Goal: Book appointment/travel/reservation

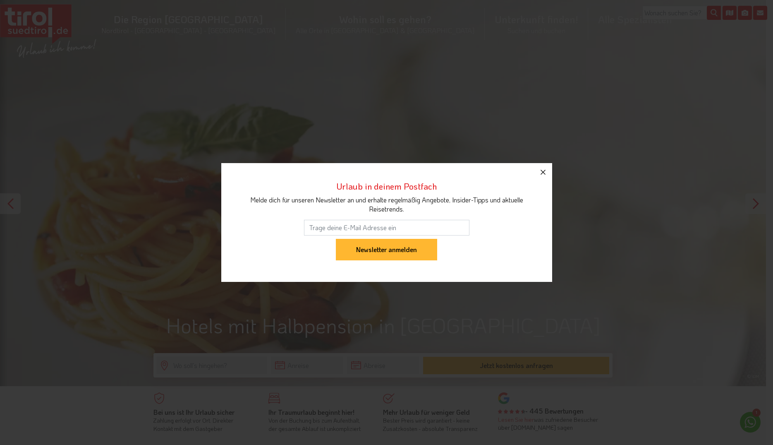
click at [544, 171] on icon "button" at bounding box center [543, 172] width 5 height 5
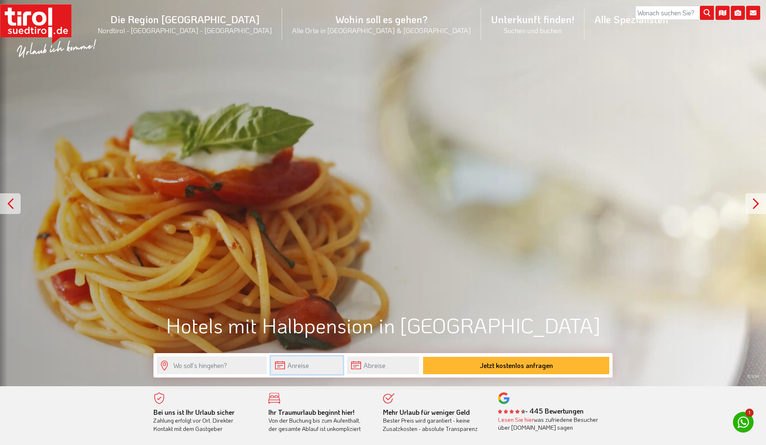
click at [312, 366] on input "text" at bounding box center [307, 365] width 72 height 18
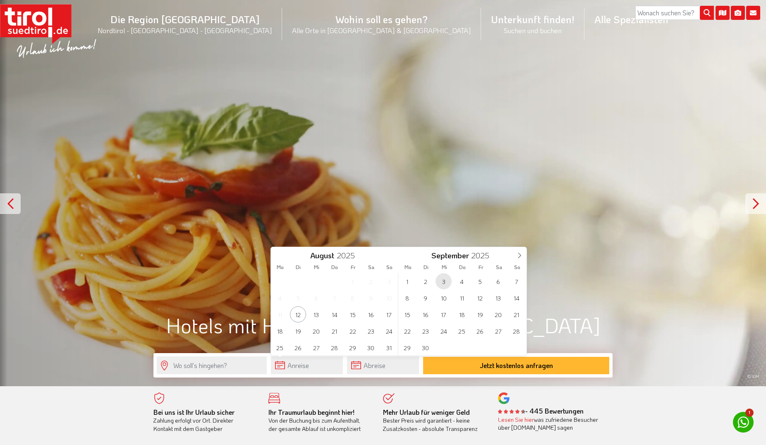
click at [442, 284] on span "3" at bounding box center [443, 281] width 16 height 16
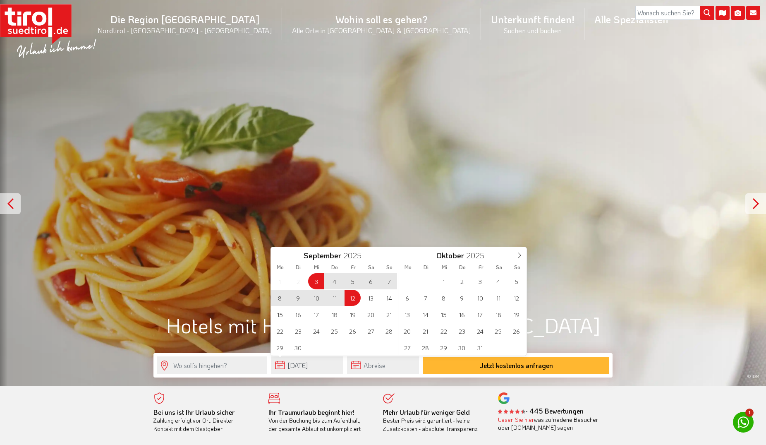
click at [351, 299] on span "12" at bounding box center [352, 297] width 16 height 16
type input "[DATE]"
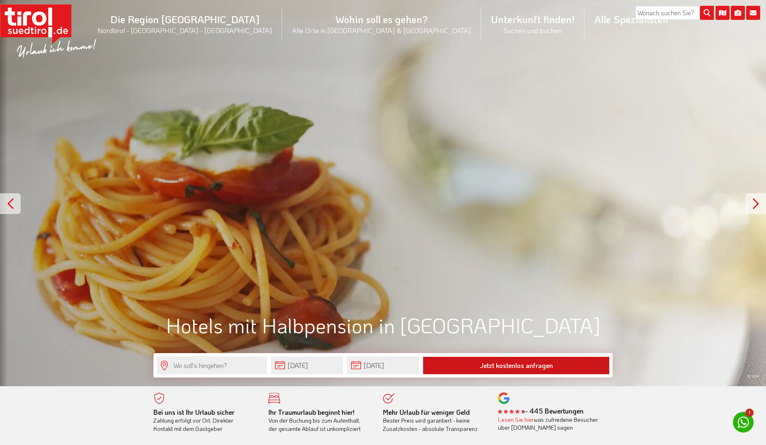
click at [498, 367] on button "Jetzt kostenlos anfragen" at bounding box center [516, 364] width 186 height 17
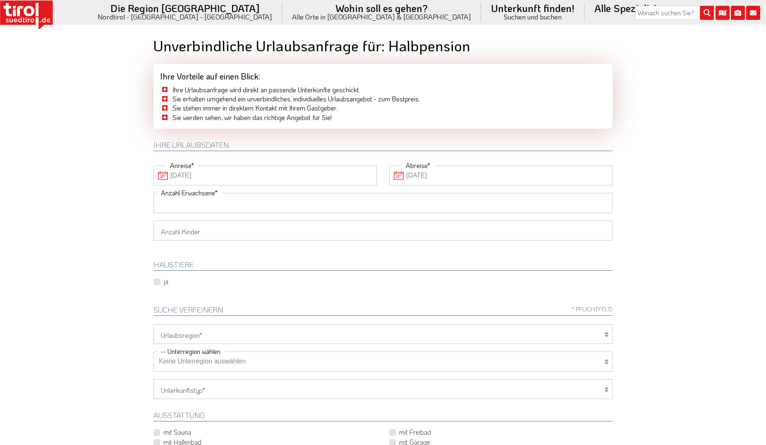
click at [226, 205] on input "Anzahl Erwachsene" at bounding box center [382, 203] width 459 height 20
type input "2"
click at [153, 220] on select "1 2 3 4 5 6" at bounding box center [382, 230] width 459 height 20
click at [226, 239] on select "1 2 3 4 5 6" at bounding box center [382, 230] width 459 height 20
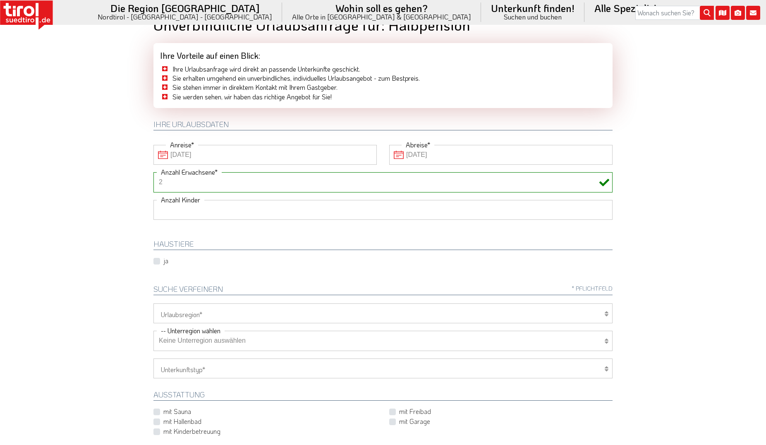
scroll to position [42, 0]
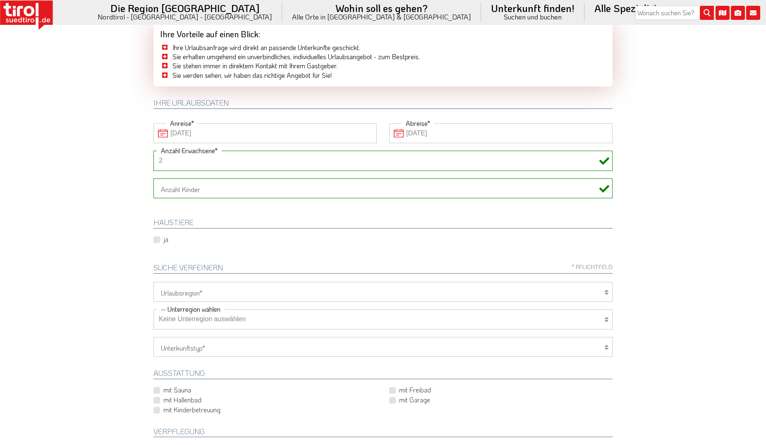
click at [153, 309] on select "Keine Unterregion auswählen Achensee Alpbachtal & Tiroler Seenland [GEOGRAPHIC_…" at bounding box center [382, 319] width 459 height 20
click at [153, 282] on select "[GEOGRAPHIC_DATA]/Nordtirol Osttirol [GEOGRAPHIC_DATA] Tirols Nachbarn" at bounding box center [382, 292] width 459 height 20
click at [726, 295] on body "Die Region [GEOGRAPHIC_DATA] [GEOGRAPHIC_DATA] - [GEOGRAPHIC_DATA] - [GEOGRAPHI…" at bounding box center [383, 180] width 766 height 445
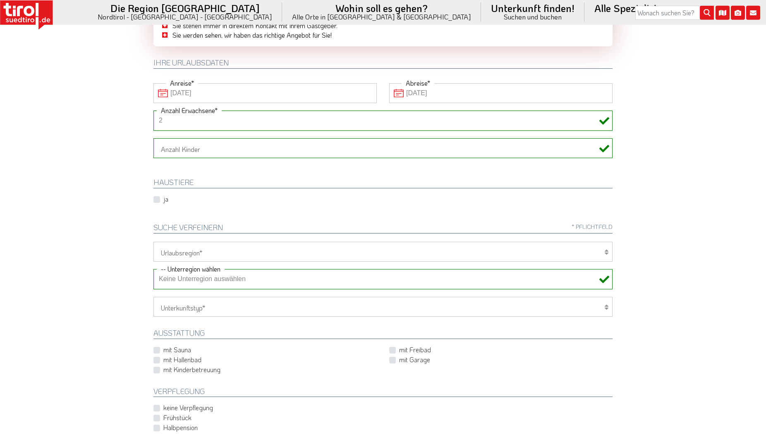
scroll to position [127, 0]
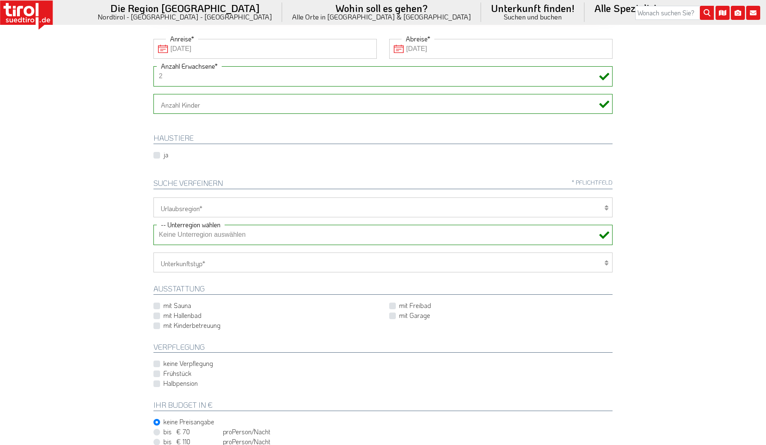
click at [163, 308] on label "mit Sauna" at bounding box center [177, 305] width 28 height 9
click at [157, 308] on input "mit Sauna" at bounding box center [266, 304] width 223 height 5
checkbox input "true"
click at [163, 315] on label "mit Hallenbad" at bounding box center [182, 315] width 38 height 9
click at [157, 315] on input "mit Hallenbad" at bounding box center [266, 314] width 223 height 5
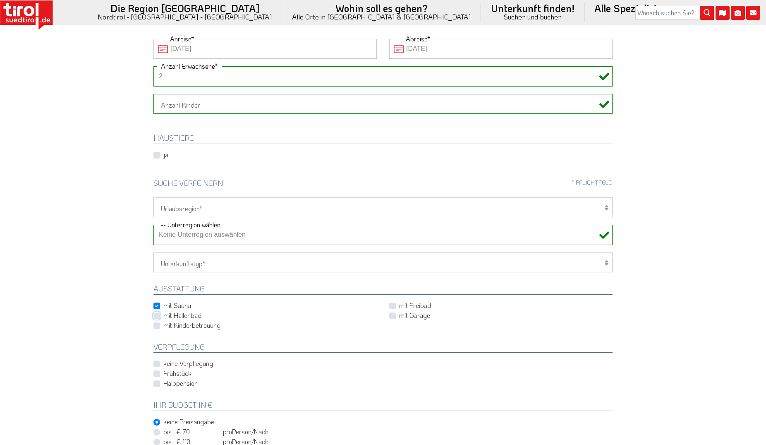
checkbox input "true"
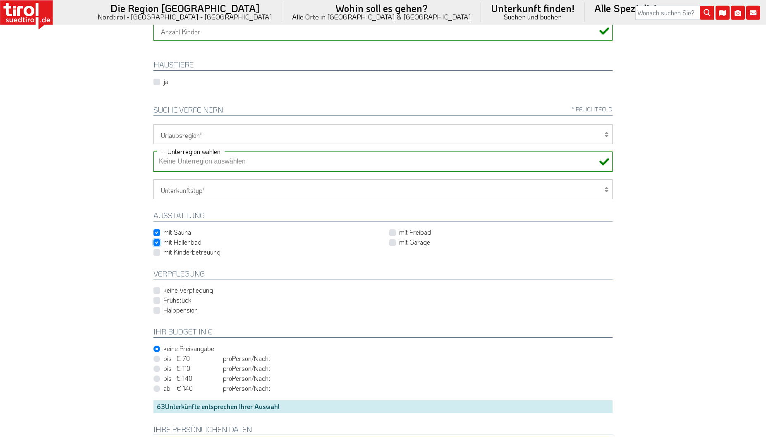
scroll to position [211, 0]
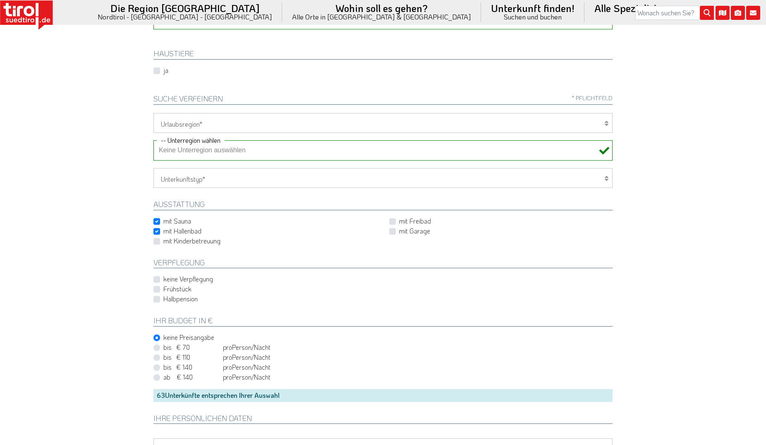
click at [163, 300] on label "Halbpension" at bounding box center [180, 298] width 34 height 9
click at [155, 300] on input "Halbpension" at bounding box center [384, 298] width 459 height 5
checkbox input "true"
click at [683, 234] on html "Die Region [GEOGRAPHIC_DATA] [GEOGRAPHIC_DATA] - [GEOGRAPHIC_DATA] - [GEOGRAPHI…" at bounding box center [383, 11] width 766 height 445
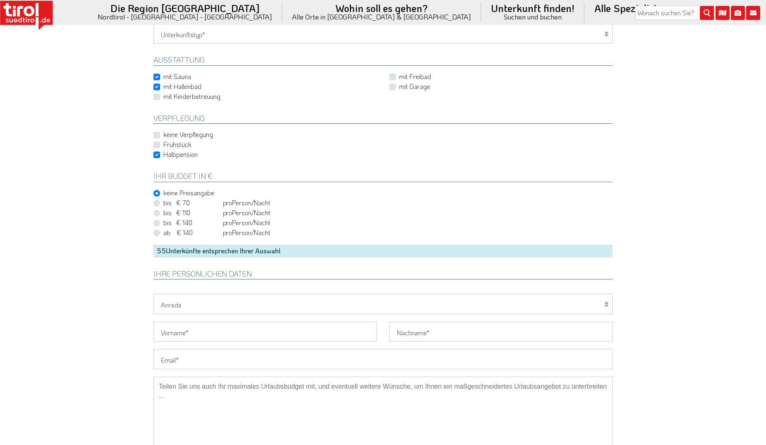
scroll to position [380, 0]
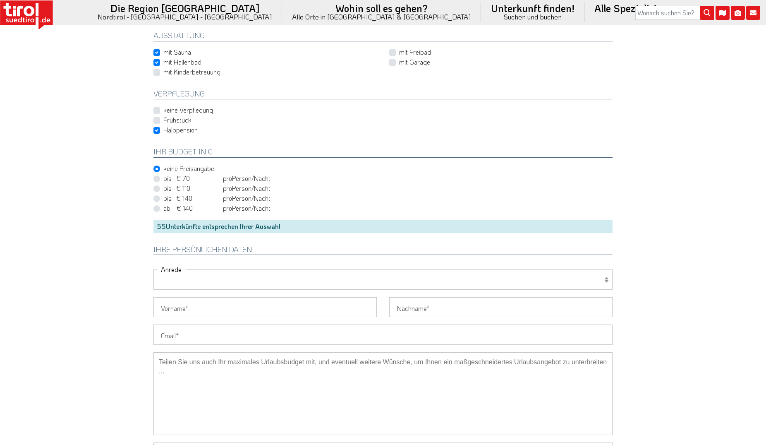
click at [153, 269] on select "Herr Frau Familie" at bounding box center [382, 279] width 459 height 20
select select "Herr"
click option "Herr" at bounding box center [0, 0] width 0 height 0
click at [191, 309] on input "Vorname" at bounding box center [264, 307] width 223 height 20
type input "[PERSON_NAME]"
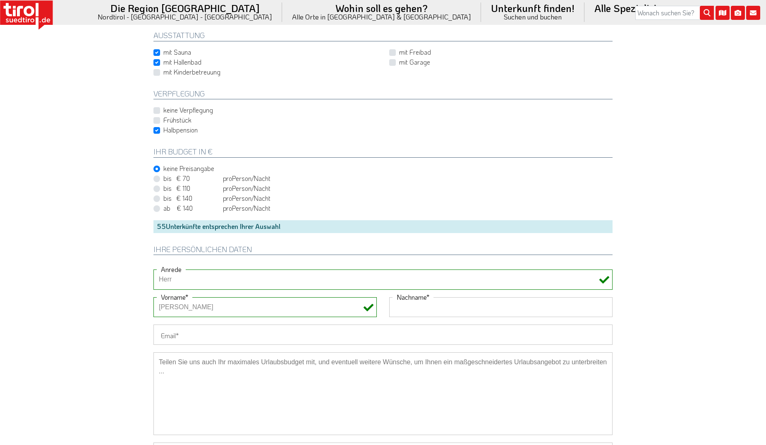
click at [402, 311] on input "Nachname" at bounding box center [500, 307] width 223 height 20
type input "[PERSON_NAME]"
click at [223, 340] on input "Email" at bounding box center [382, 334] width 459 height 20
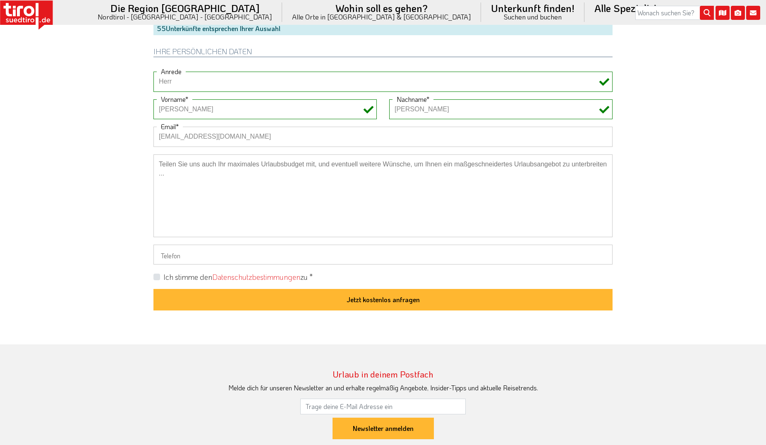
scroll to position [591, 0]
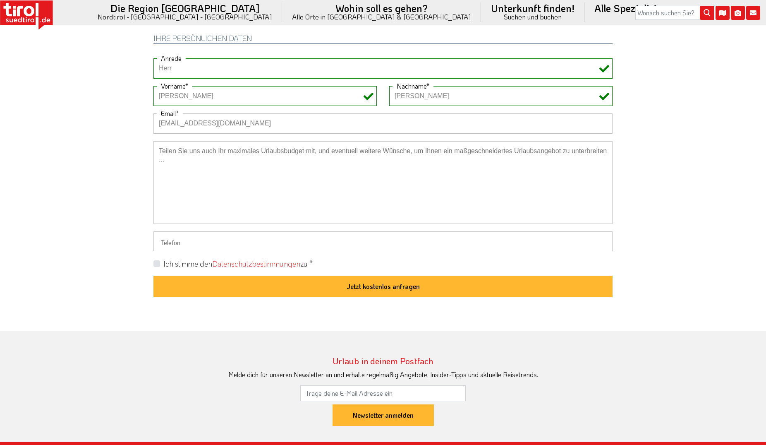
type input "[EMAIL_ADDRESS][DOMAIN_NAME]"
click at [169, 247] on input "Telefon" at bounding box center [382, 241] width 459 height 20
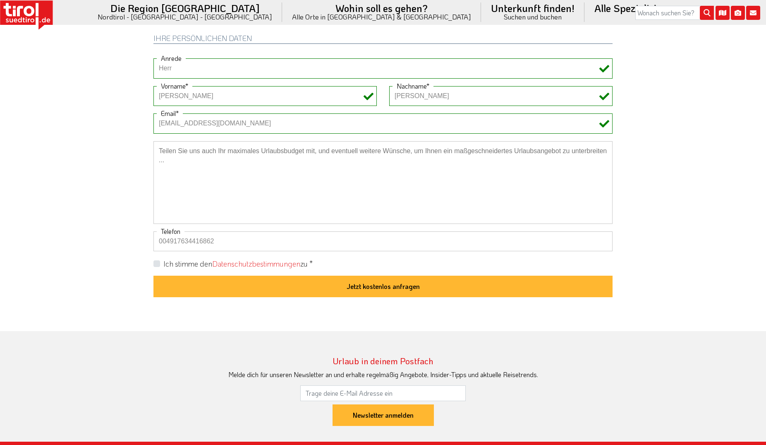
type input "004917634416862"
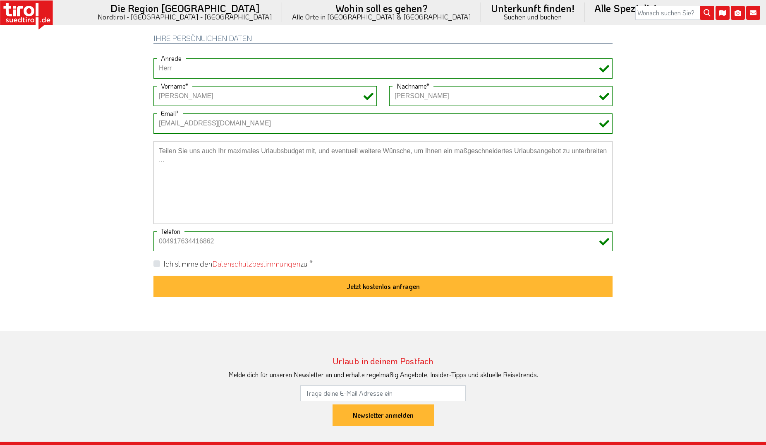
click at [163, 263] on label "Ich stimme den Datenschutzbestimmungen zu *" at bounding box center [237, 263] width 149 height 10
click at [158, 263] on input "Ich stimme den Datenschutzbestimmungen zu *" at bounding box center [384, 263] width 459 height 5
checkbox input "true"
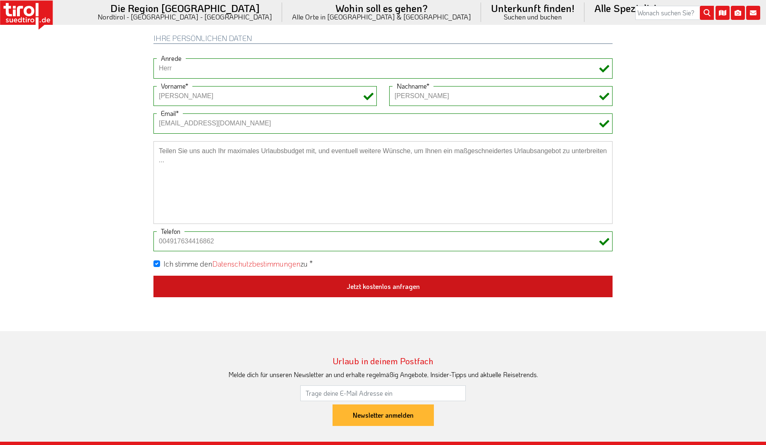
click at [367, 285] on button "Jetzt kostenlos anfragen" at bounding box center [382, 286] width 459 height 22
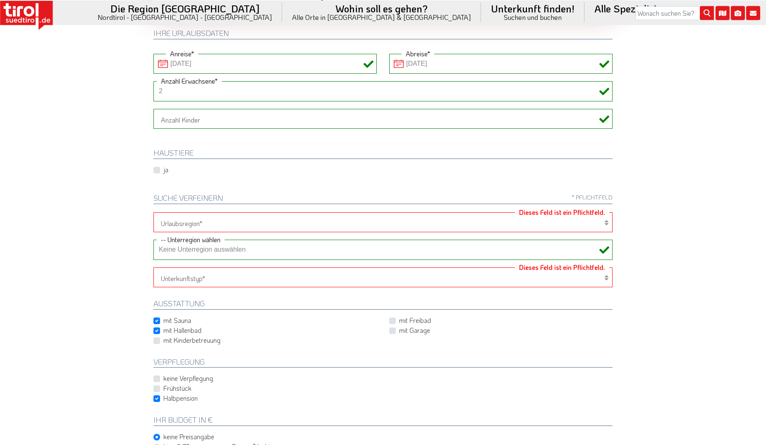
scroll to position [111, 0]
click at [605, 223] on icon at bounding box center [606, 223] width 4 height 7
click at [604, 224] on div "Tirol/Nordtirol Osttirol Südtirol Tirols Nachbarn Dieses [PERSON_NAME] ist ein …" at bounding box center [382, 223] width 459 height 20
click at [153, 213] on select "[GEOGRAPHIC_DATA]/Nordtirol Osttirol [GEOGRAPHIC_DATA] Tirols Nachbarn" at bounding box center [382, 223] width 459 height 20
click option "Osttirol" at bounding box center [0, 0] width 0 height 0
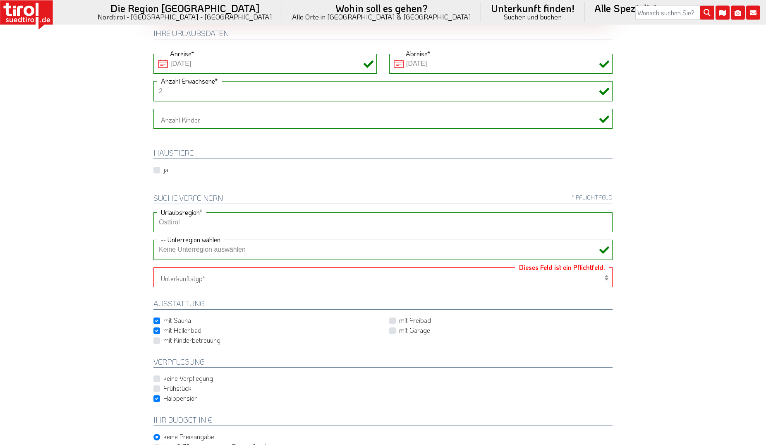
click at [153, 213] on select "[GEOGRAPHIC_DATA]/Nordtirol Osttirol [GEOGRAPHIC_DATA] Tirols Nachbarn" at bounding box center [382, 223] width 459 height 20
click option "Südtirol" at bounding box center [0, 0] width 0 height 0
click at [153, 213] on select "[GEOGRAPHIC_DATA]/Nordtirol Osttirol [GEOGRAPHIC_DATA] Tirols Nachbarn" at bounding box center [382, 223] width 459 height 20
click at [471, 218] on select "[GEOGRAPHIC_DATA]/Nordtirol Osttirol [GEOGRAPHIC_DATA] Tirols Nachbarn" at bounding box center [382, 223] width 459 height 20
click at [153, 213] on select "[GEOGRAPHIC_DATA]/Nordtirol Osttirol [GEOGRAPHIC_DATA] Tirols Nachbarn" at bounding box center [382, 223] width 459 height 20
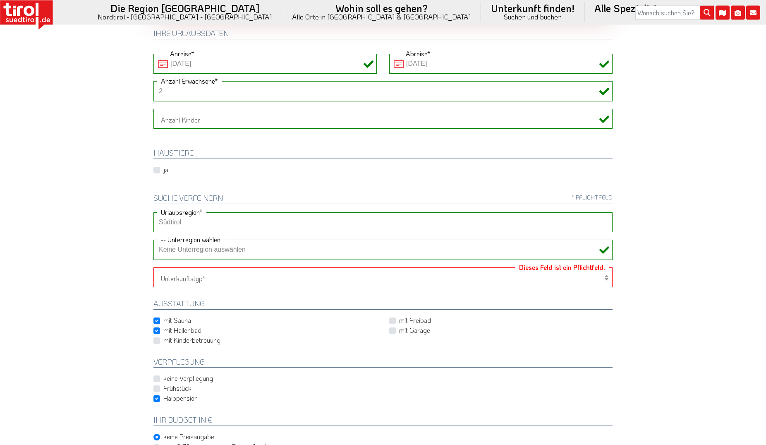
select select "7094"
click option "[GEOGRAPHIC_DATA]/[GEOGRAPHIC_DATA]" at bounding box center [0, 0] width 0 height 0
click at [153, 240] on select "Keine Unterregion auswählen Achensee Alpbachtal & Tiroler Seenland [GEOGRAPHIC_…" at bounding box center [382, 250] width 459 height 20
click option "Keine Unterregion auswählen" at bounding box center [0, 0] width 0 height 0
click at [688, 218] on body "Die Region [GEOGRAPHIC_DATA] [GEOGRAPHIC_DATA] - [GEOGRAPHIC_DATA] - [GEOGRAPHI…" at bounding box center [383, 111] width 766 height 445
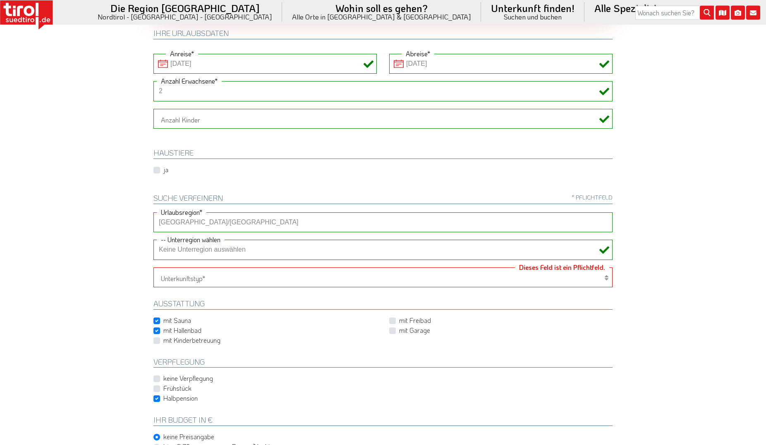
click at [153, 268] on select "Hotel 1-3 Sterne Hotel 4-5 Sterne Ferienwohnung Chalet/Ferienhaus Bauernhöfe" at bounding box center [382, 278] width 459 height 20
select select "1_4-5"
click option "Hotel 4-5 Sterne" at bounding box center [0, 0] width 0 height 0
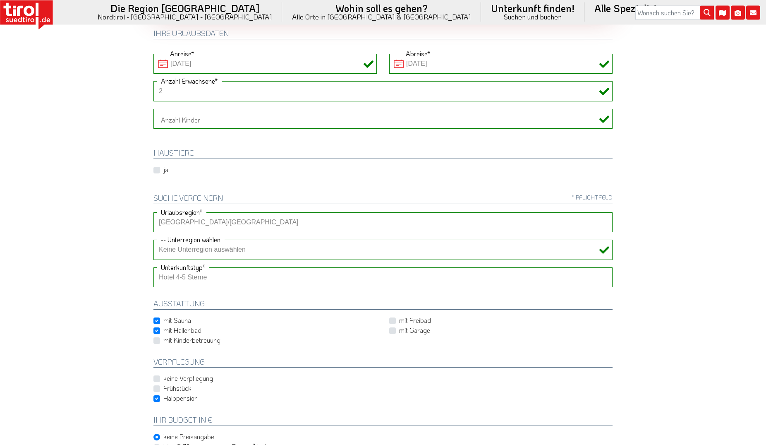
click at [698, 320] on body "Die Region [GEOGRAPHIC_DATA] [GEOGRAPHIC_DATA] - [GEOGRAPHIC_DATA] - [GEOGRAPHI…" at bounding box center [383, 111] width 766 height 445
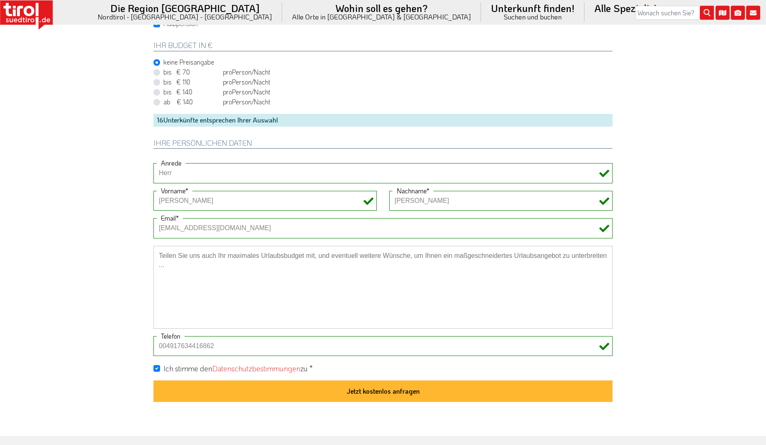
scroll to position [633, 0]
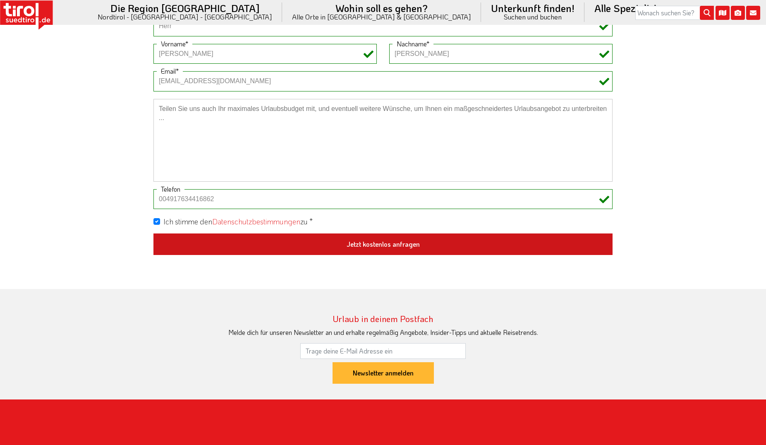
click at [397, 244] on button "Jetzt kostenlos anfragen" at bounding box center [382, 244] width 459 height 22
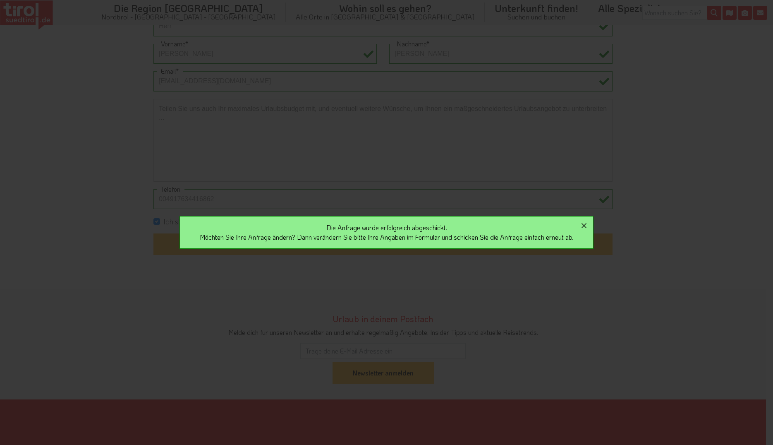
click at [588, 223] on icon "button" at bounding box center [584, 225] width 10 height 10
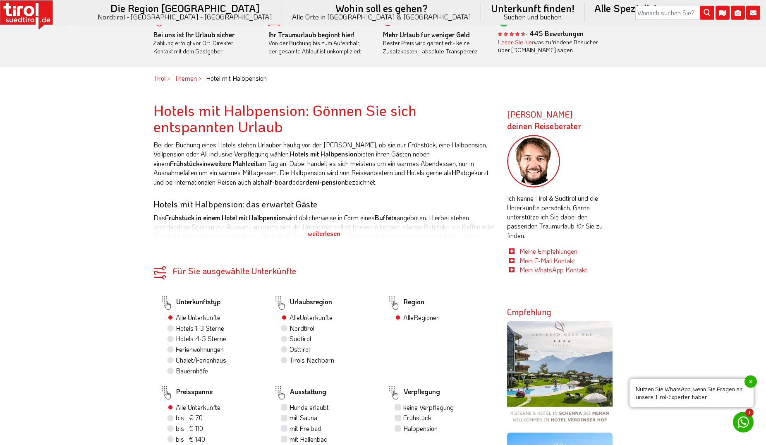
scroll to position [422, 0]
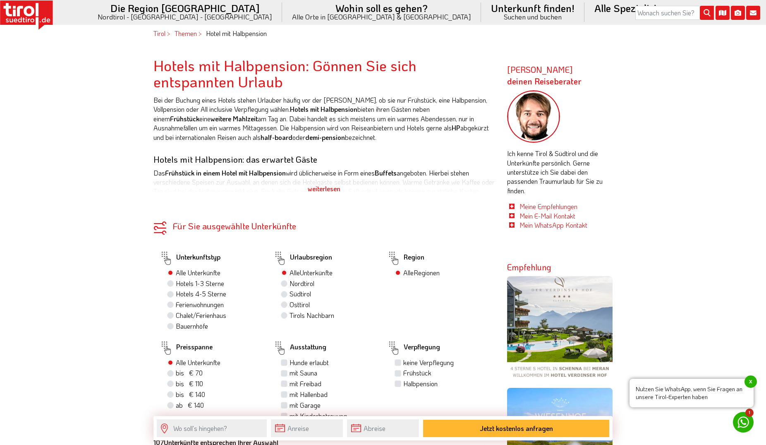
click at [176, 295] on label "Hotels 4-5 Sterne" at bounding box center [201, 293] width 50 height 9
click at [169, 295] on input "Hotels 4-5 Sterne" at bounding box center [171, 293] width 5 height 5
radio input "true"
click at [289, 285] on label "Nordtirol 32" at bounding box center [305, 283] width 33 height 9
click at [284, 285] on input "Nordtirol 32" at bounding box center [284, 282] width 5 height 5
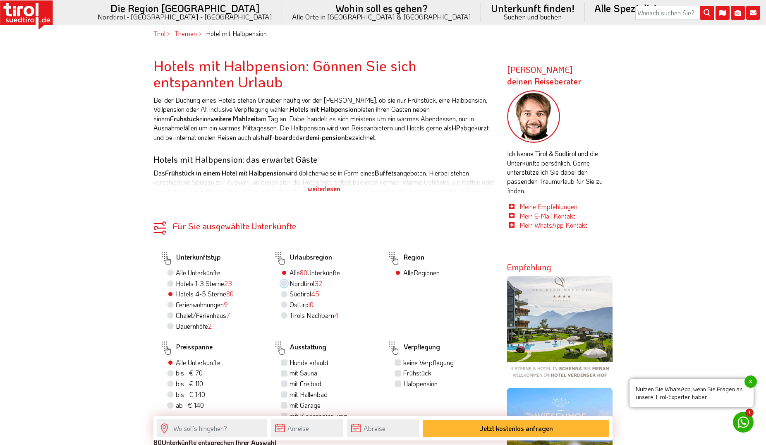
radio input "true"
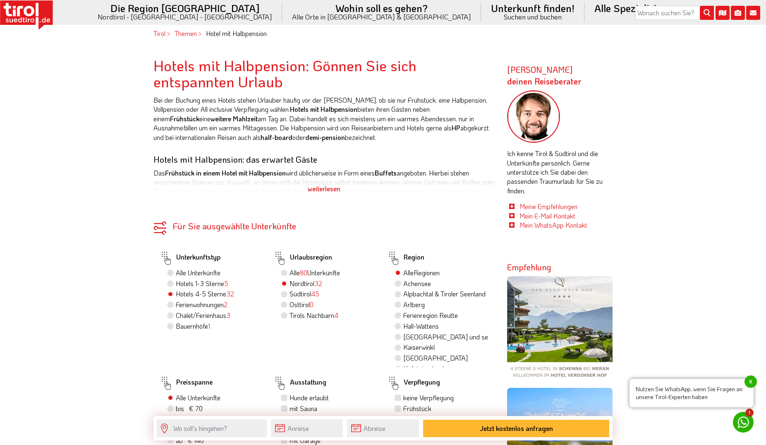
click at [289, 293] on label "Südtirol 45" at bounding box center [304, 293] width 30 height 9
click at [283, 293] on input "Südtirol 45" at bounding box center [284, 293] width 5 height 5
radio input "true"
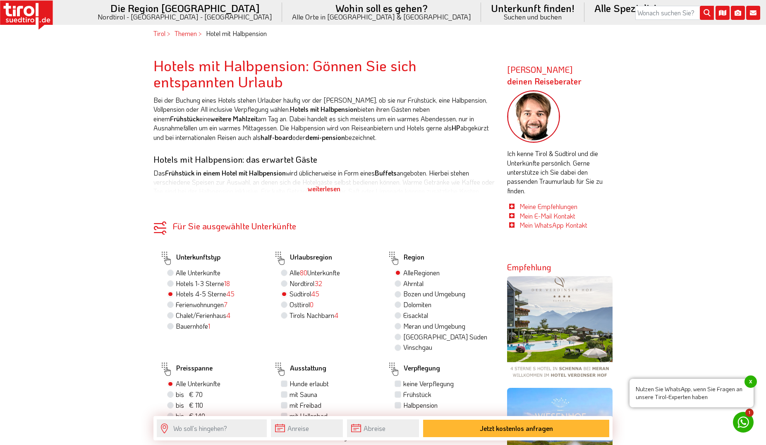
click at [289, 283] on label "Nordtirol 32" at bounding box center [305, 283] width 33 height 9
click at [285, 283] on input "Nordtirol 32" at bounding box center [284, 282] width 5 height 5
radio input "true"
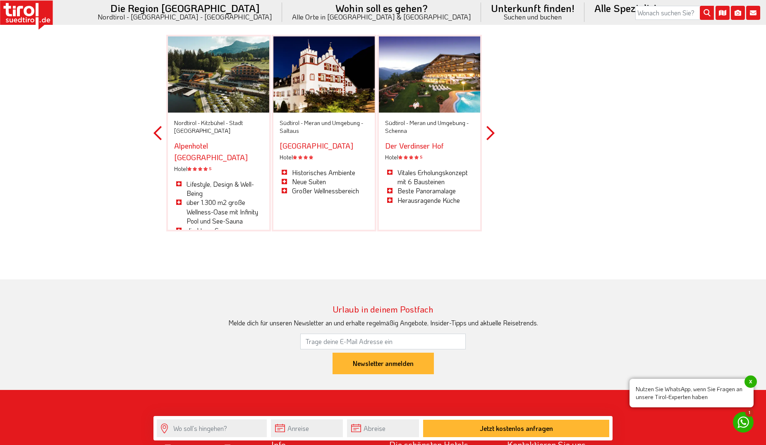
scroll to position [2320, 0]
